Goal: Information Seeking & Learning: Learn about a topic

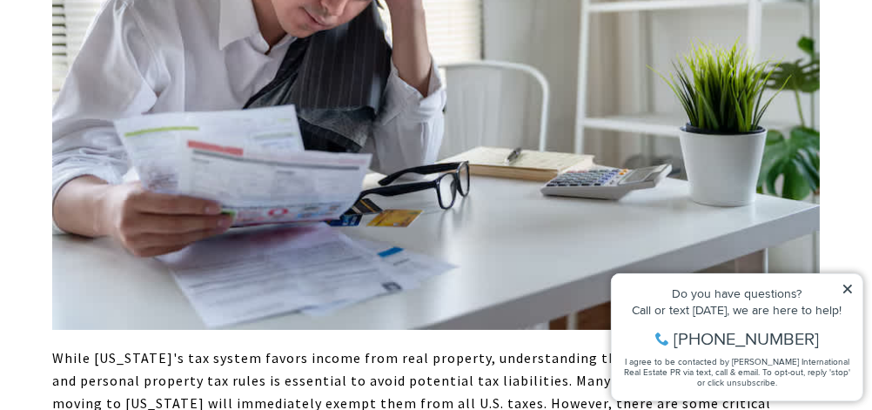
scroll to position [6662, 0]
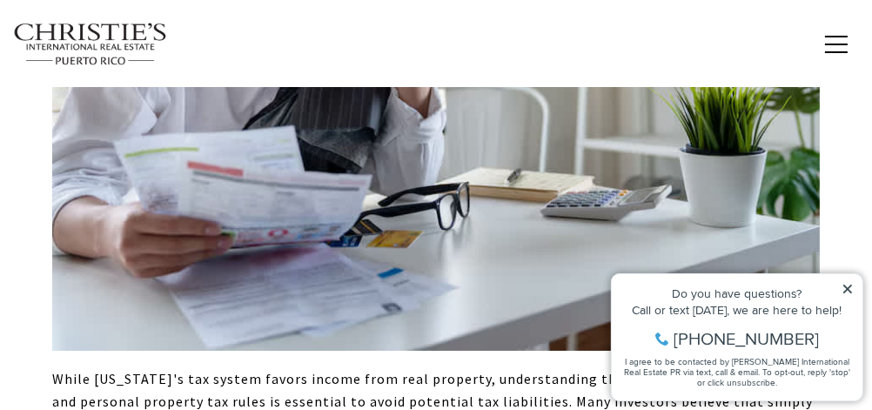
click at [844, 285] on icon at bounding box center [846, 288] width 9 height 9
click at [846, 285] on icon at bounding box center [846, 288] width 12 height 12
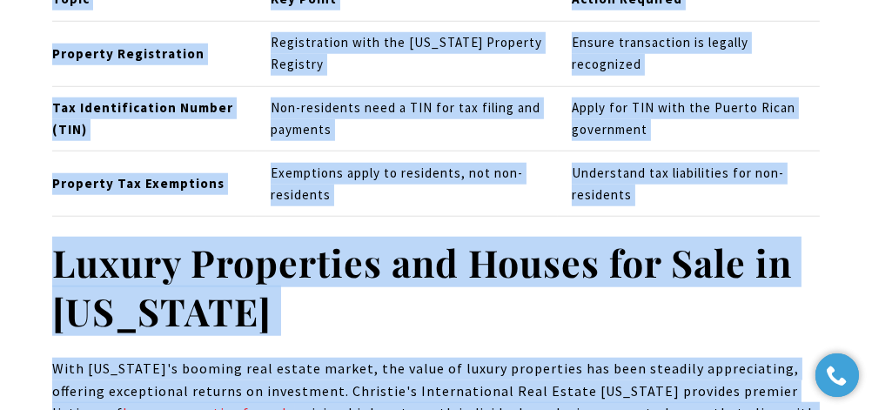
scroll to position [8337, 0]
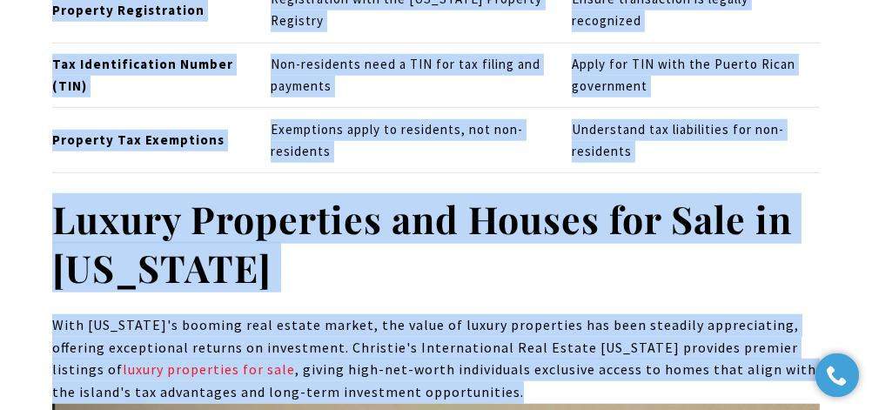
drag, startPoint x: 52, startPoint y: 164, endPoint x: 486, endPoint y: 231, distance: 439.4
copy div "Lorem Ipsumd Sita'c adi elitse doeius tempor inci utla etdolore, magnaaliquaen …"
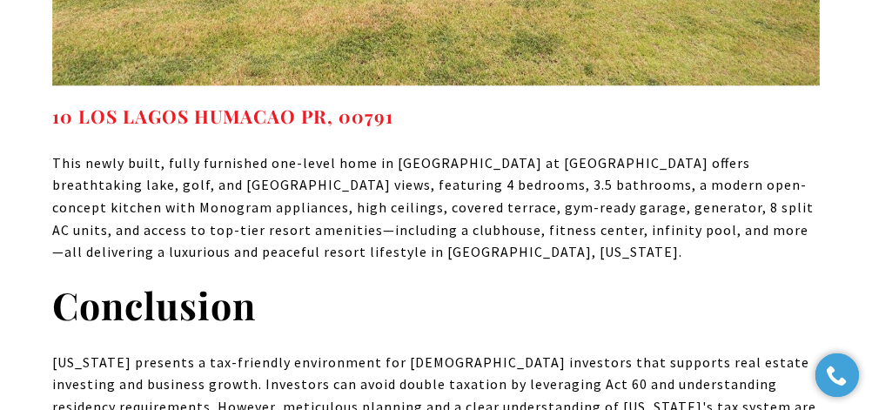
scroll to position [10710, 0]
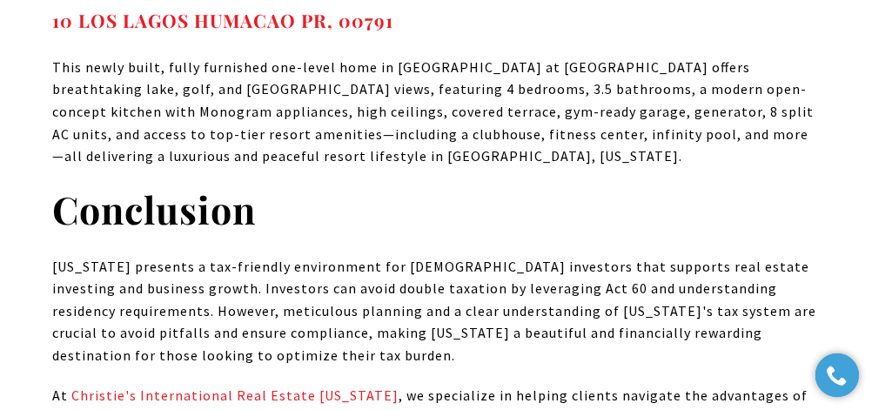
click at [53, 257] on span "[US_STATE] presents a tax-friendly environment for [DEMOGRAPHIC_DATA] investors…" at bounding box center [434, 310] width 764 height 106
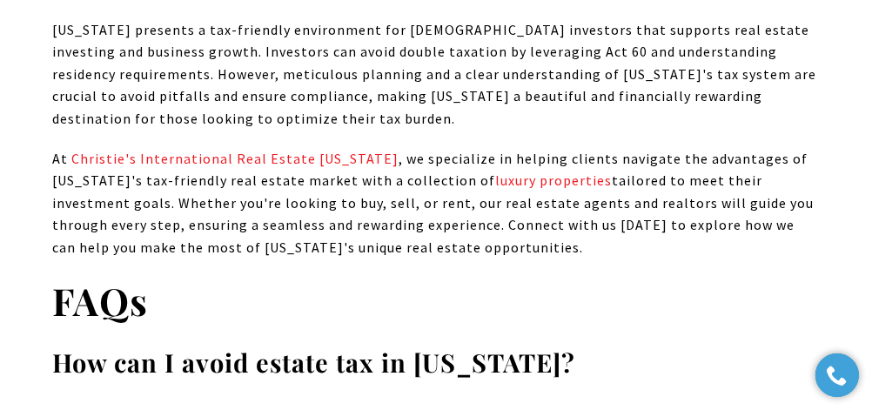
scroll to position [11026, 0]
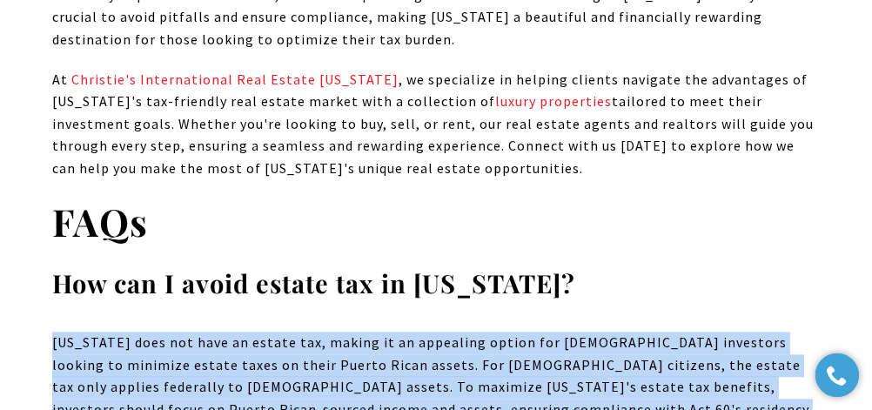
drag, startPoint x: 52, startPoint y: 157, endPoint x: 702, endPoint y: 231, distance: 654.0
click at [702, 331] on p "[US_STATE] does not have an estate tax, making it an appealing option for [DEMO…" at bounding box center [435, 386] width 767 height 111
copy span "[US_STATE] does not have an estate tax, making it an appealing option for [DEMO…"
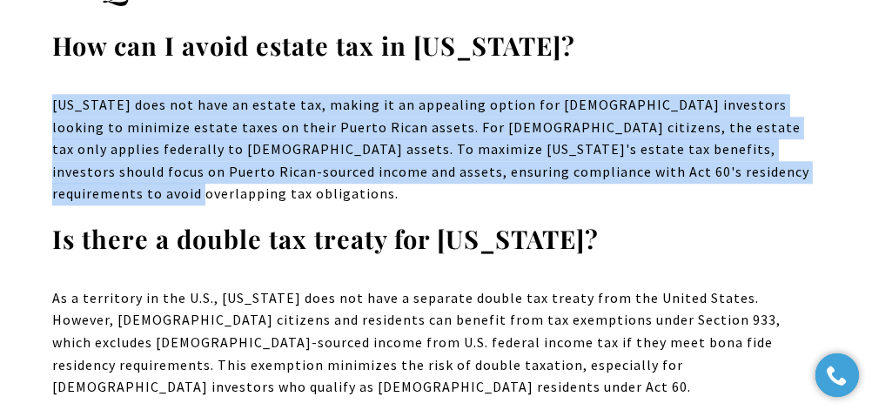
scroll to position [11184, 0]
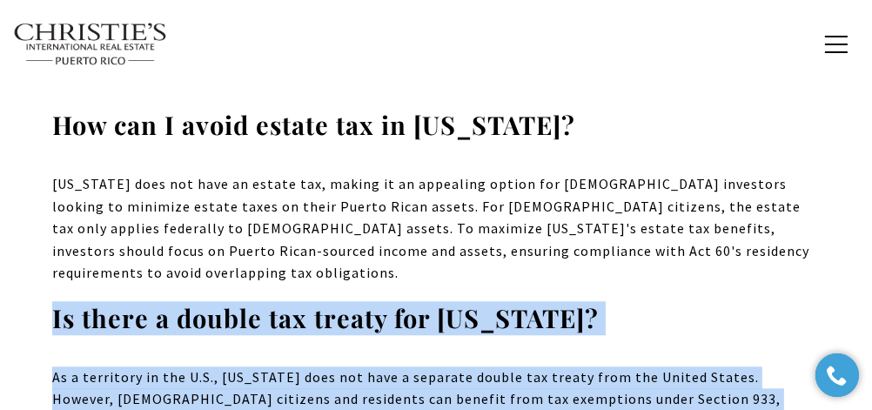
drag, startPoint x: 55, startPoint y: 113, endPoint x: 78, endPoint y: 257, distance: 145.4
copy div "Is there a double tax treaty for [US_STATE]? As a territory in the U.S., [US_ST…"
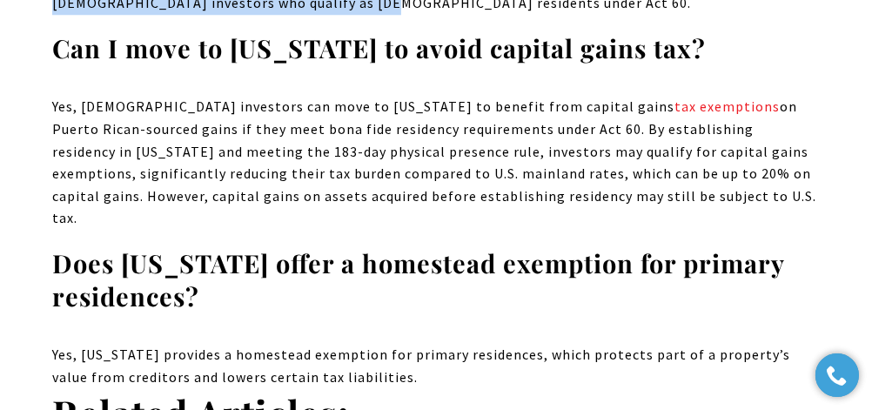
scroll to position [11659, 0]
